Goal: Register for event/course

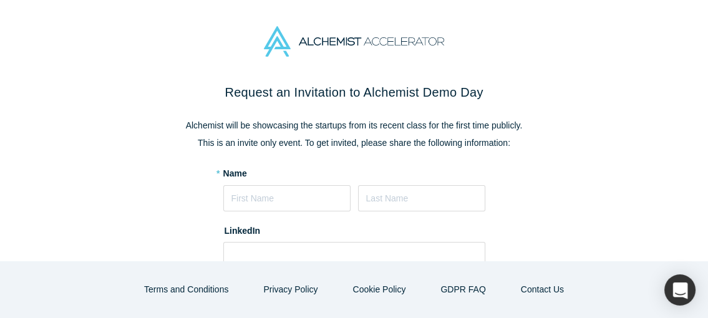
scroll to position [113, 0]
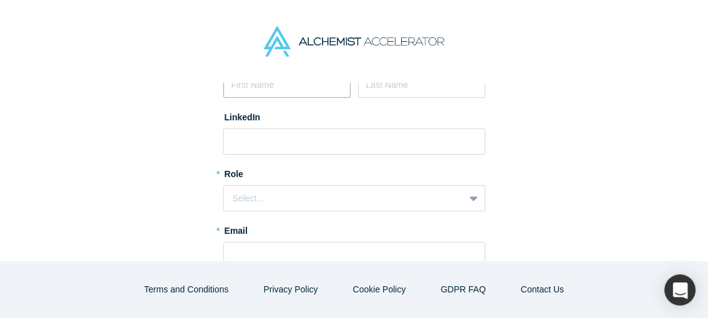
click at [256, 87] on input at bounding box center [286, 85] width 127 height 26
type input "[PERSON_NAME]"
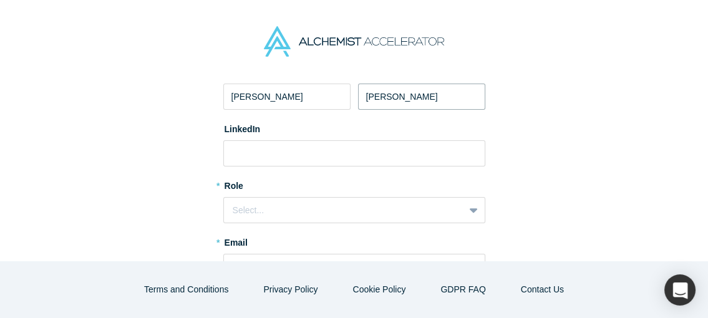
type input "[PERSON_NAME]"
paste input "[URL][DOMAIN_NAME][PERSON_NAME]"
type input "[URL][DOMAIN_NAME][PERSON_NAME]"
click at [288, 211] on div "Select..." at bounding box center [344, 210] width 223 height 13
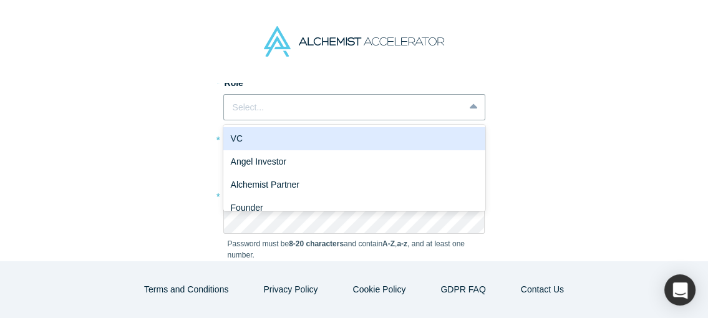
scroll to position [208, 0]
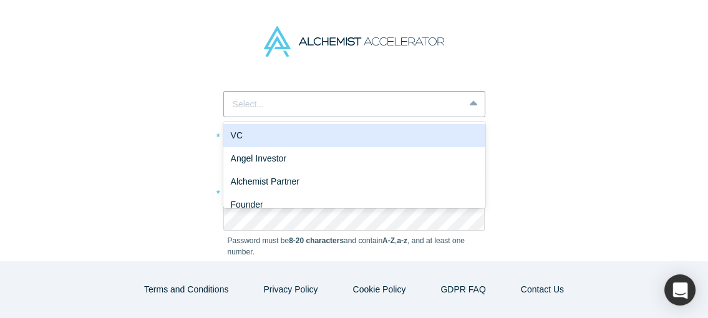
click at [416, 141] on div "VC" at bounding box center [354, 135] width 262 height 23
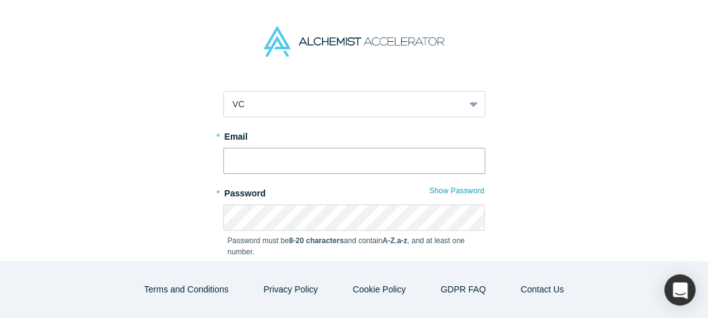
click at [389, 164] on input "text" at bounding box center [354, 161] width 262 height 26
type input "[EMAIL_ADDRESS][DOMAIN_NAME]"
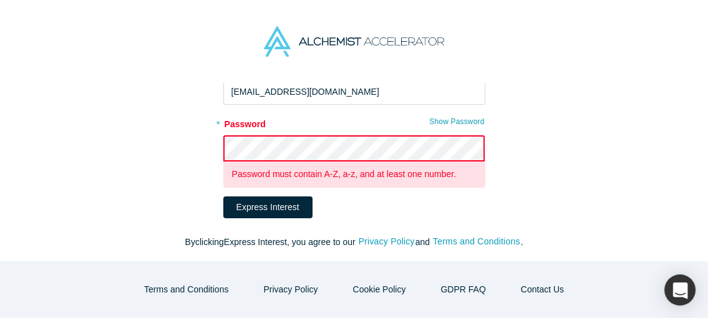
scroll to position [291, 0]
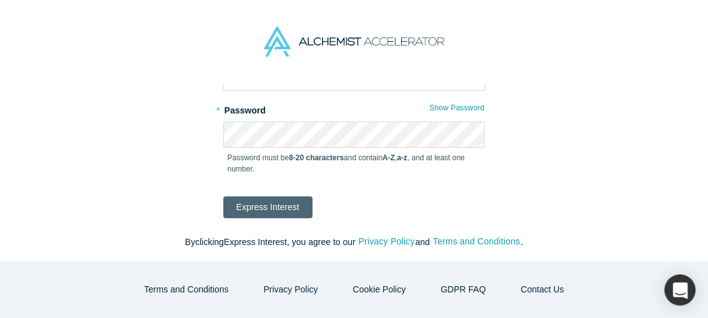
click at [284, 200] on button "Express Interest" at bounding box center [267, 207] width 89 height 22
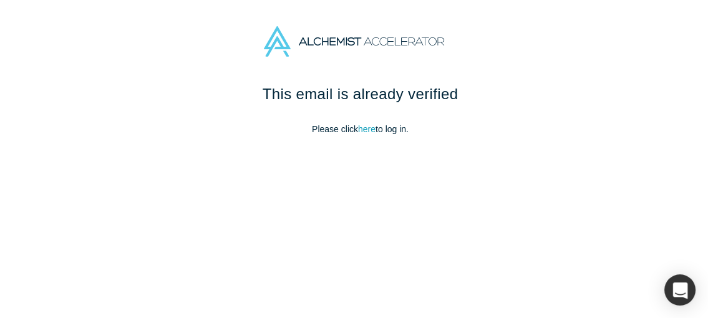
click at [355, 135] on p "Please click here to log in." at bounding box center [360, 129] width 524 height 13
click at [358, 130] on link "here" at bounding box center [366, 129] width 17 height 10
